Goal: Task Accomplishment & Management: Manage account settings

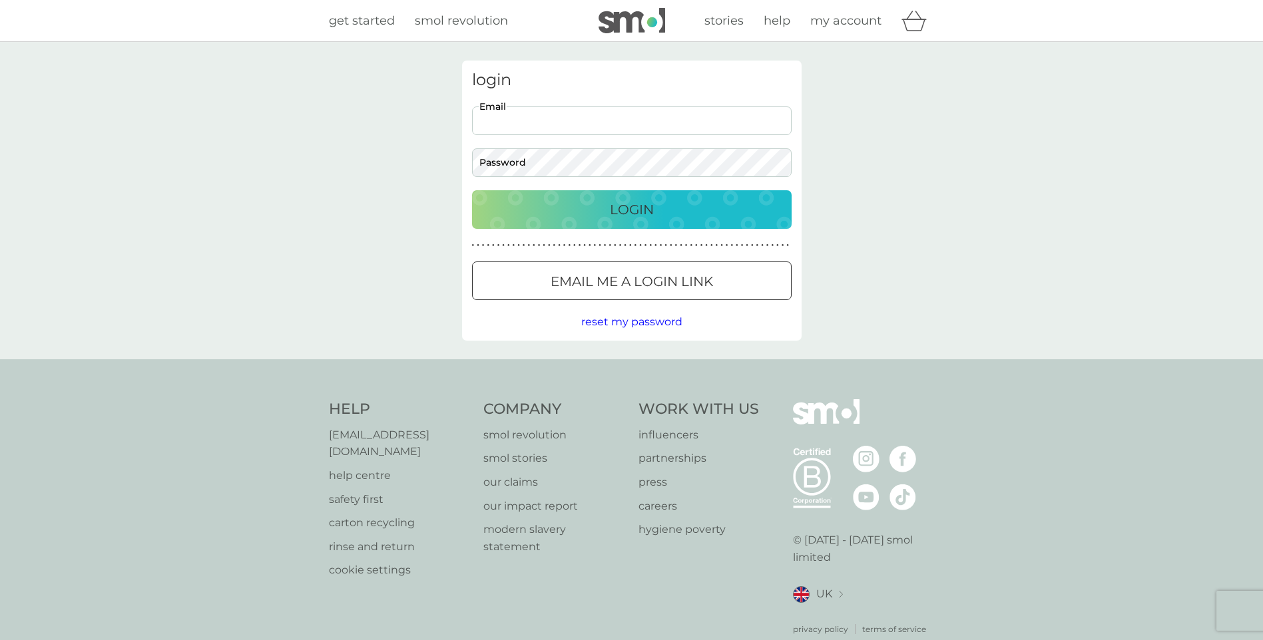
click at [645, 115] on input "Email" at bounding box center [632, 121] width 320 height 29
type input "janet_watson@tiscali.co.uk"
click at [472, 190] on button "Login" at bounding box center [632, 209] width 320 height 39
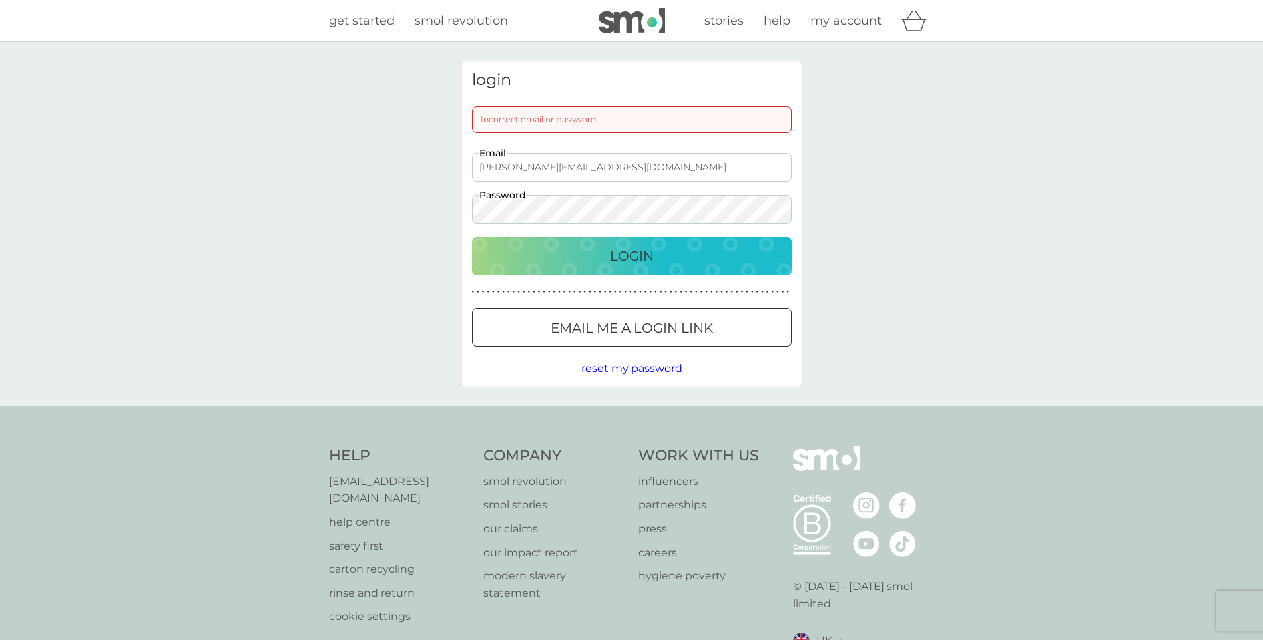
click at [431, 214] on div "login Incorrect email or password janet_watson@tiscali.co.uk Email Password Log…" at bounding box center [631, 224] width 1263 height 364
click at [634, 247] on p "Login" at bounding box center [632, 256] width 44 height 21
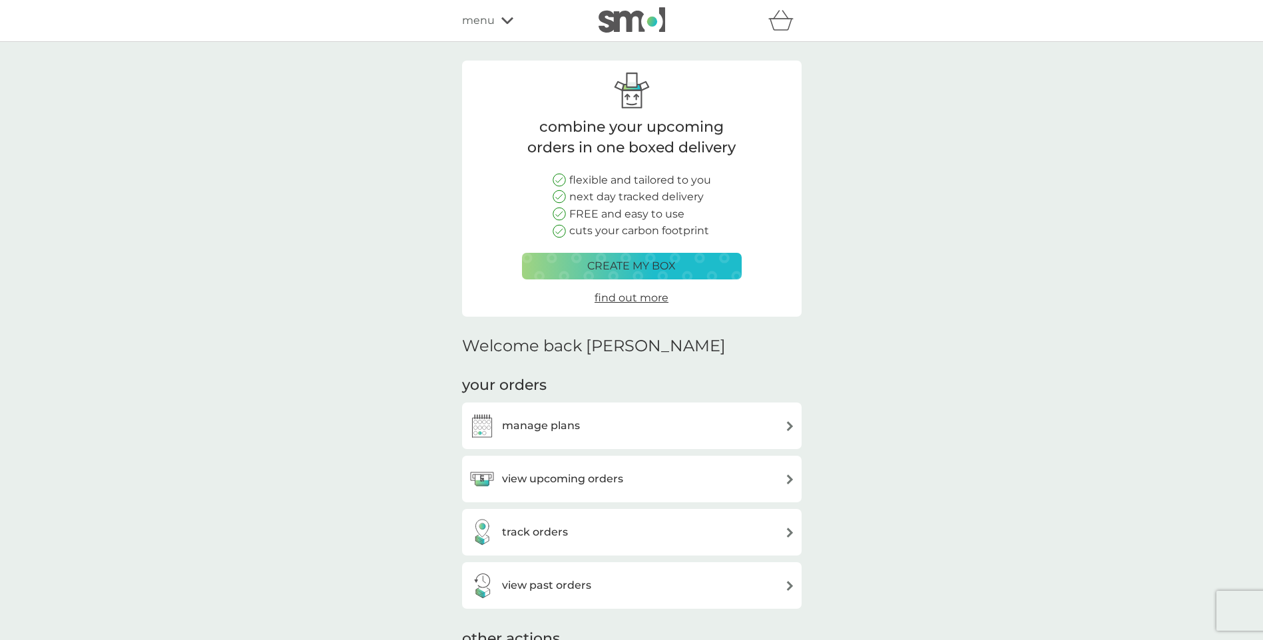
click at [786, 429] on img at bounding box center [790, 426] width 10 height 10
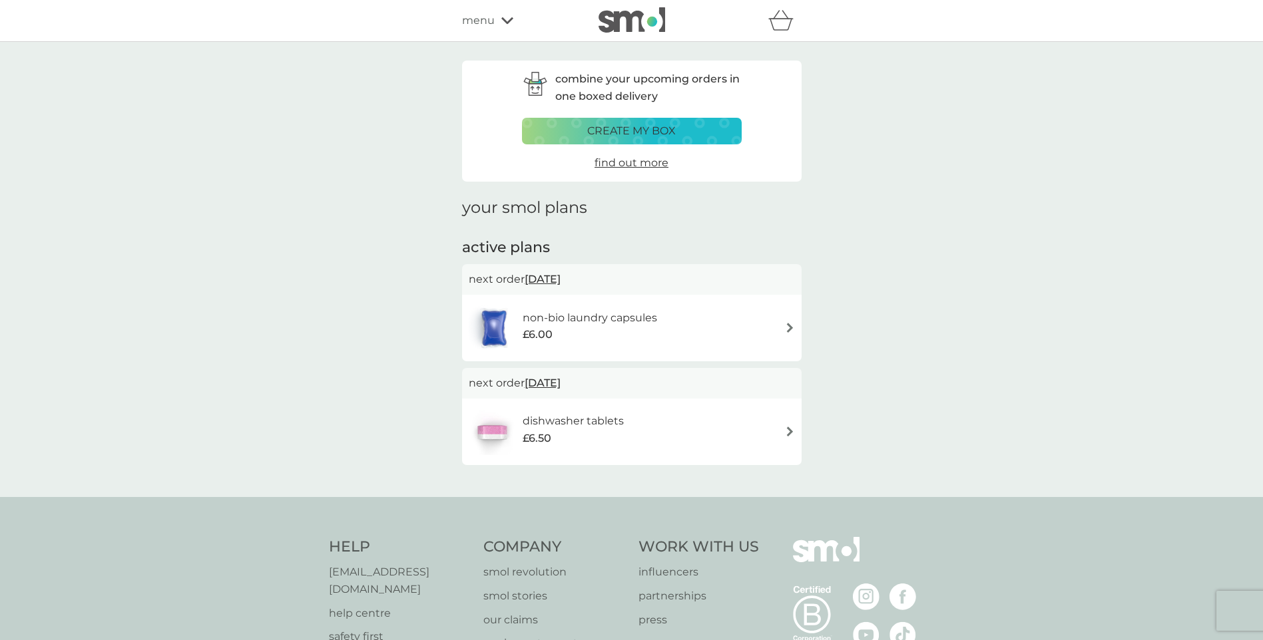
click at [790, 328] on img at bounding box center [790, 328] width 10 height 10
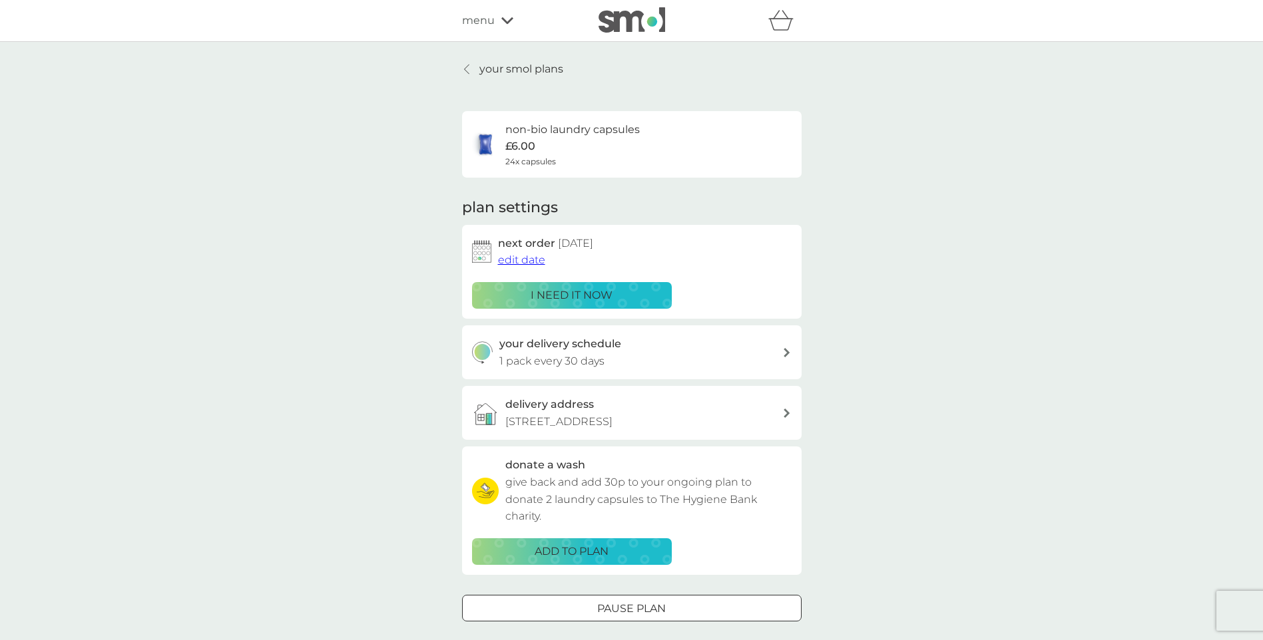
click at [525, 260] on span "edit date" at bounding box center [521, 260] width 47 height 13
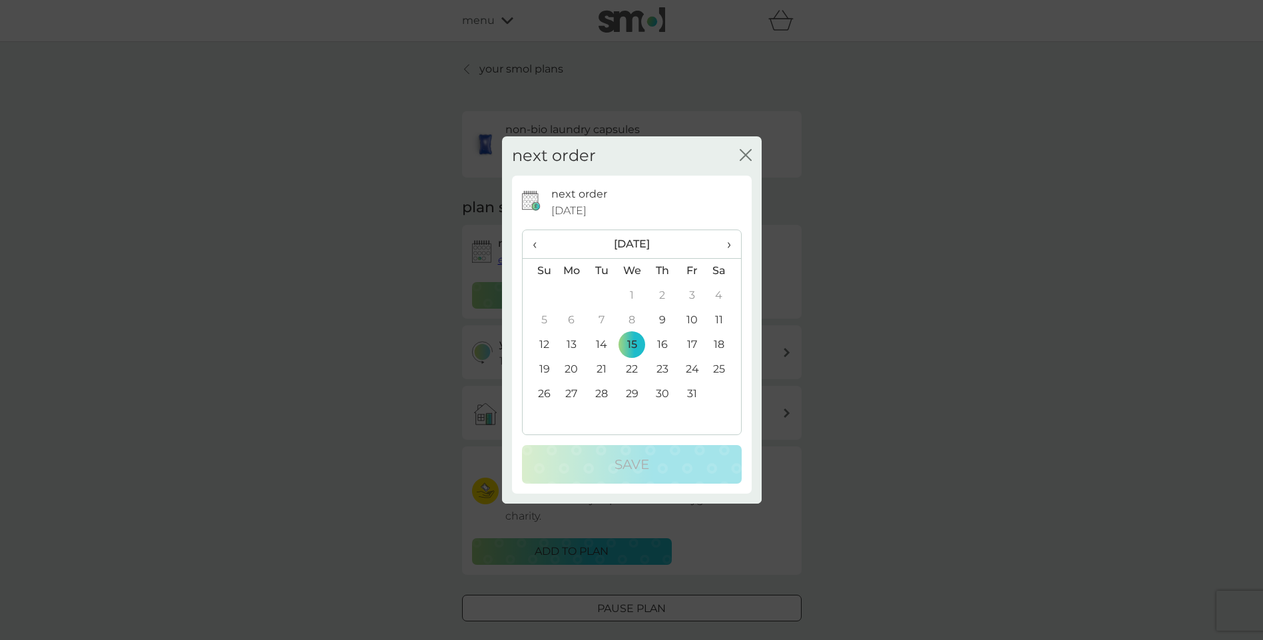
click at [631, 369] on td "22" at bounding box center [631, 370] width 31 height 25
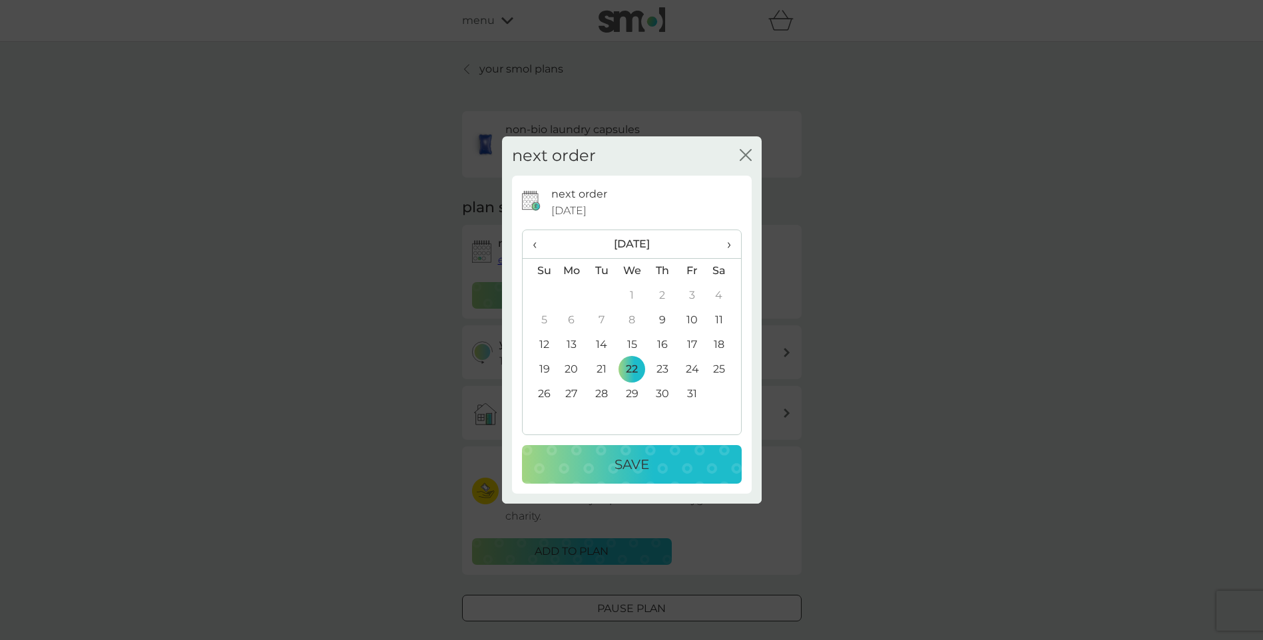
click at [652, 464] on div "Save" at bounding box center [631, 464] width 193 height 21
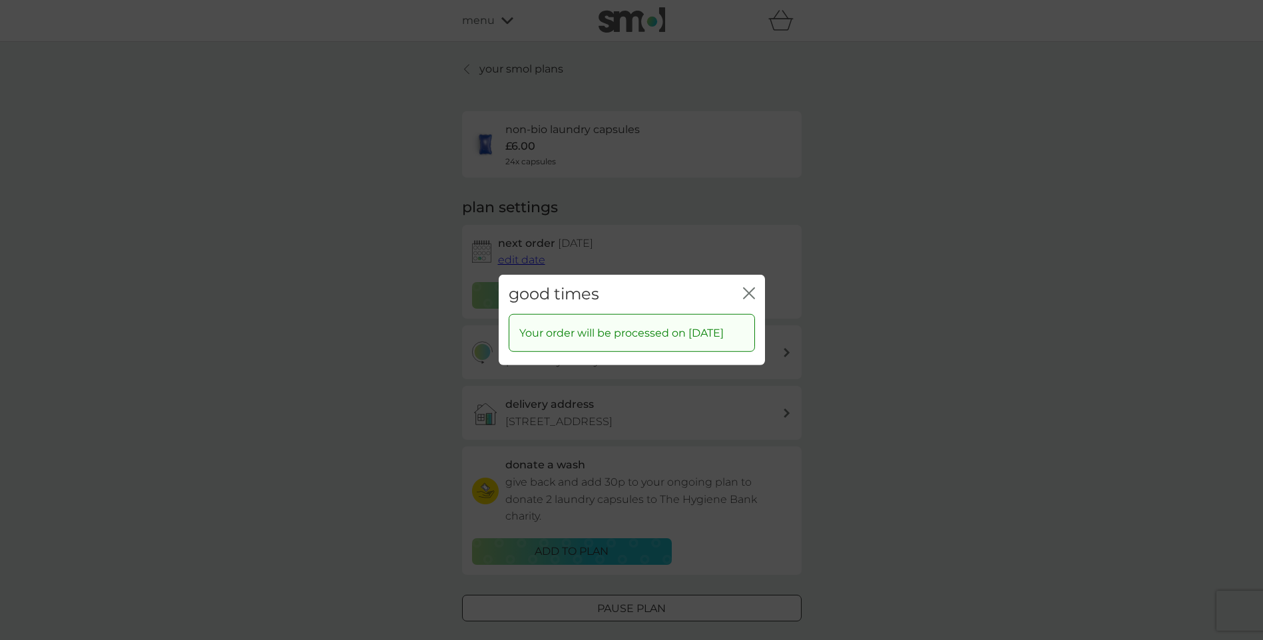
click at [744, 288] on icon "close" at bounding box center [749, 294] width 12 height 12
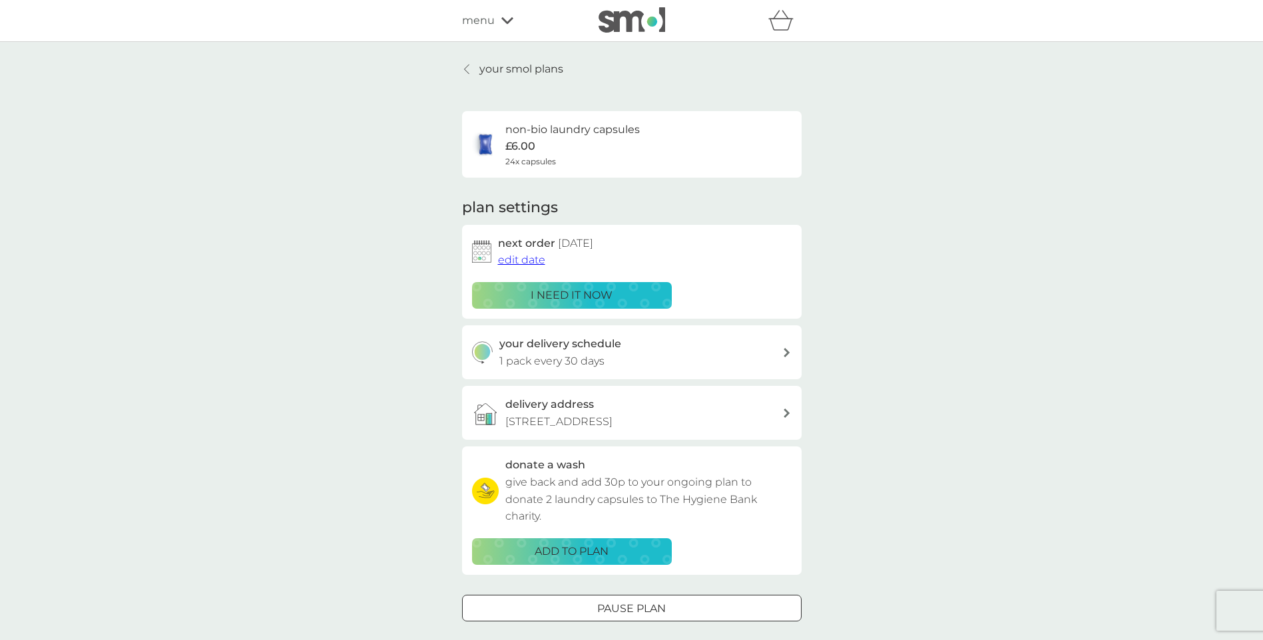
click at [510, 70] on p "your smol plans" at bounding box center [521, 69] width 84 height 17
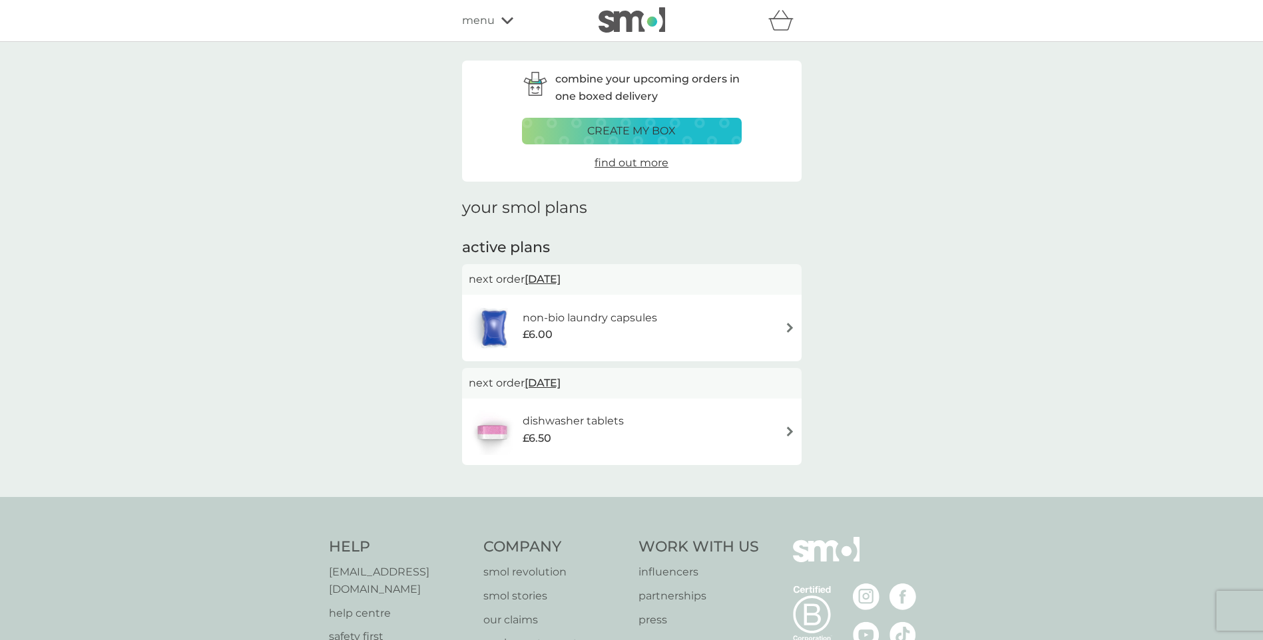
click at [561, 383] on span "[DATE]" at bounding box center [543, 383] width 36 height 26
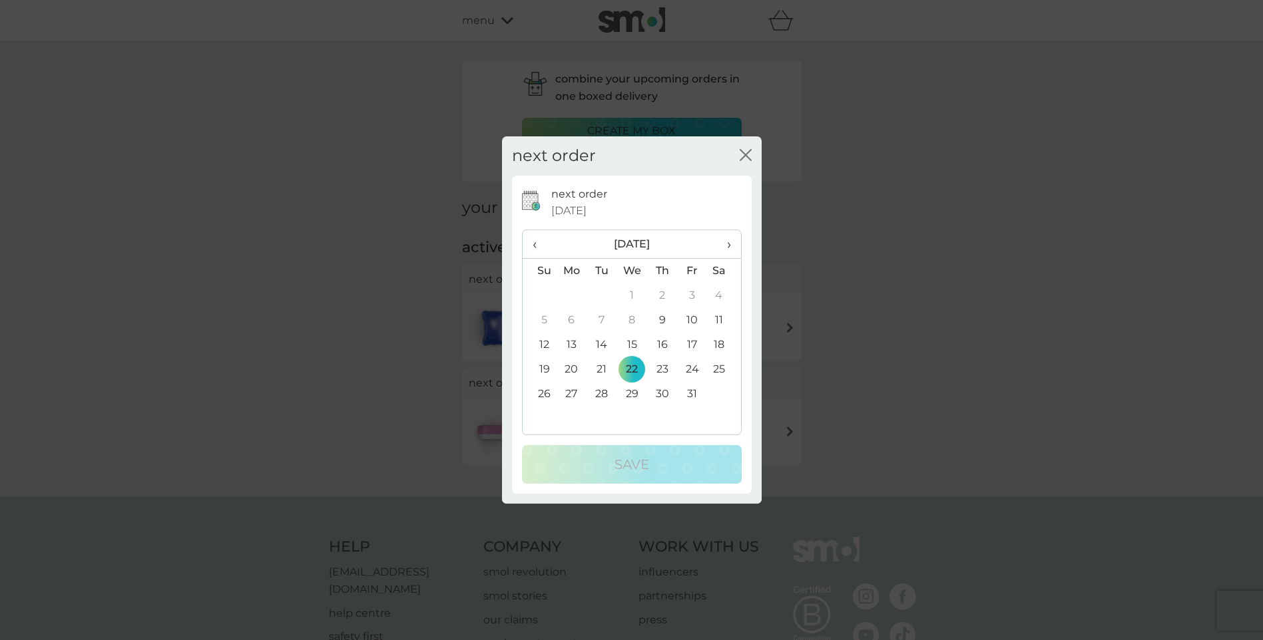
click at [632, 393] on td "29" at bounding box center [631, 394] width 31 height 25
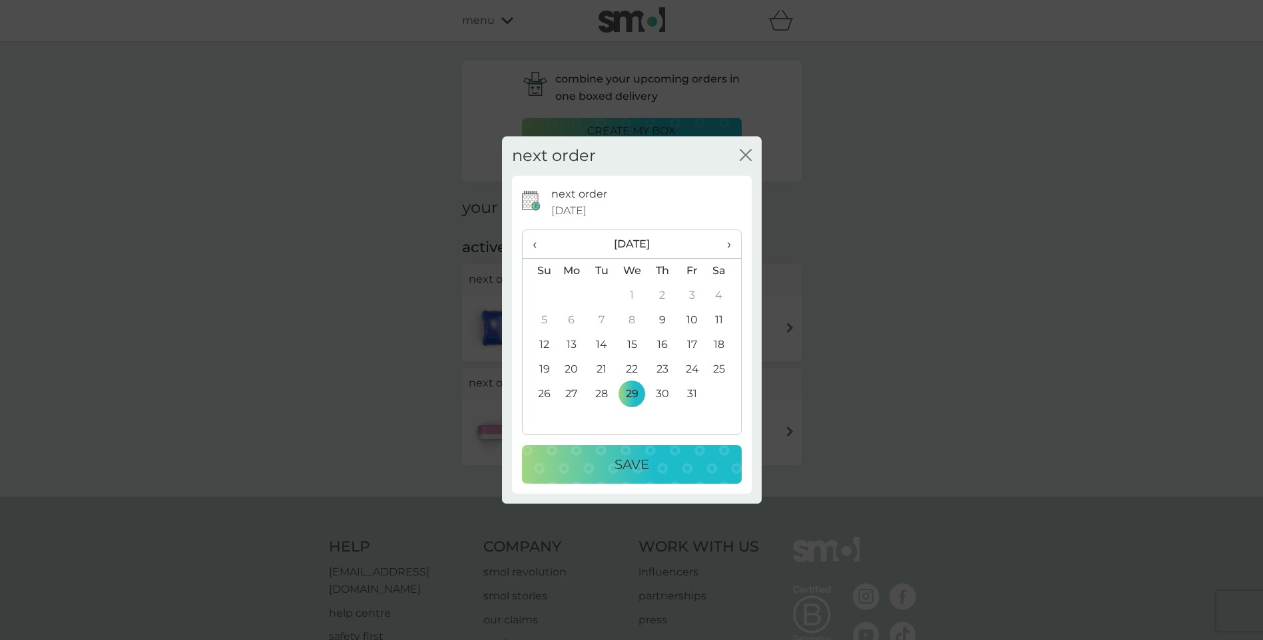
click at [632, 468] on p "Save" at bounding box center [631, 464] width 35 height 21
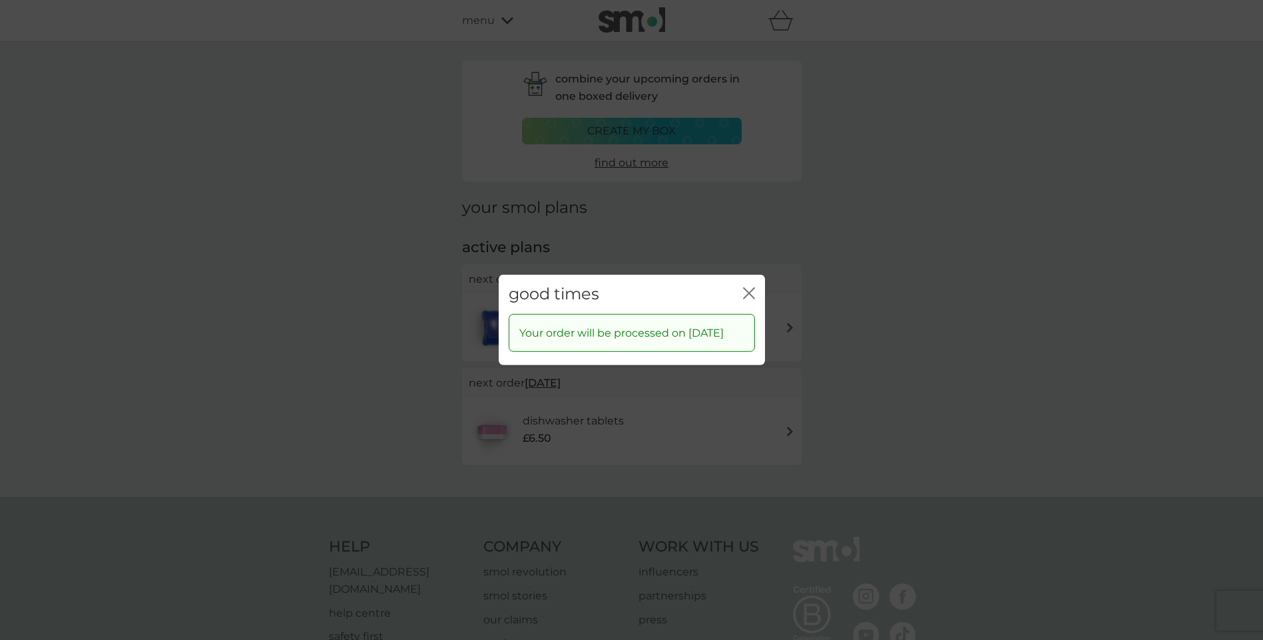
click at [745, 288] on icon "close" at bounding box center [749, 294] width 12 height 12
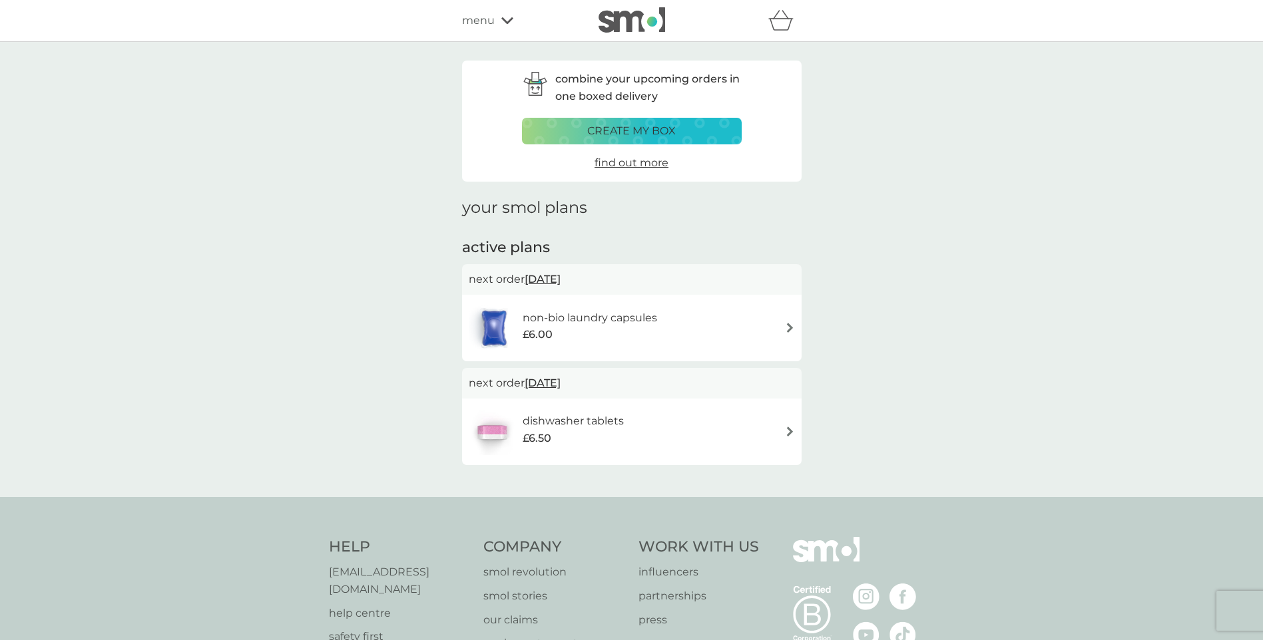
click at [476, 17] on span "menu" at bounding box center [478, 20] width 33 height 17
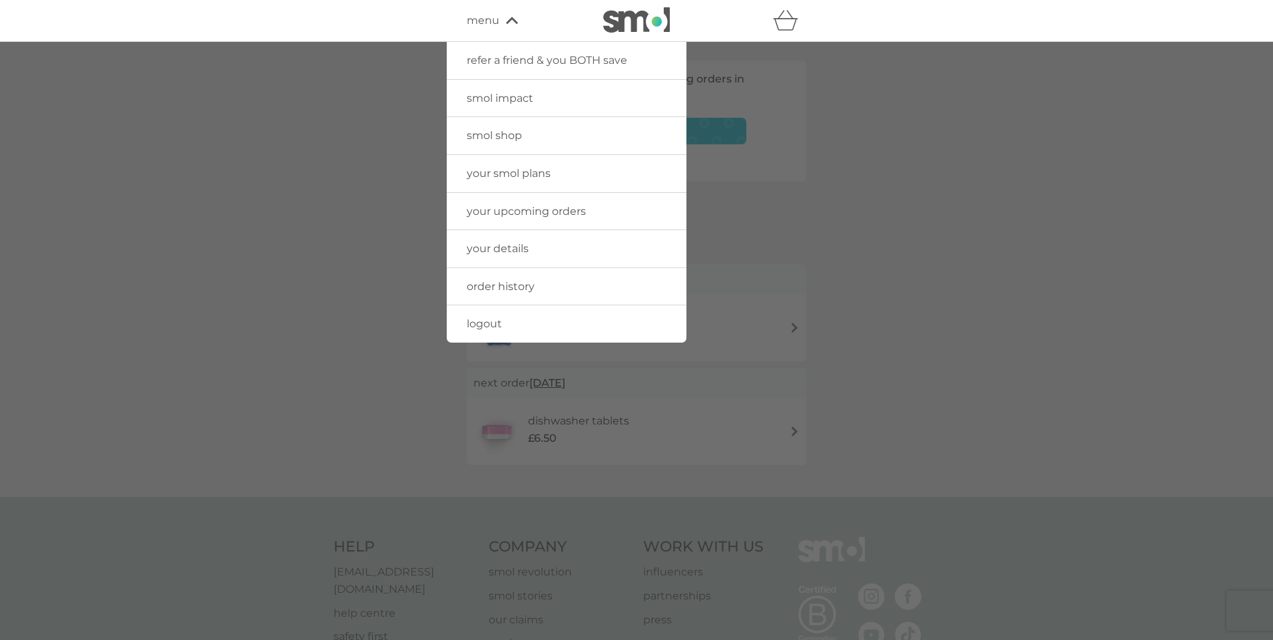
click at [487, 329] on span "logout" at bounding box center [484, 324] width 35 height 13
